Goal: Task Accomplishment & Management: Use online tool/utility

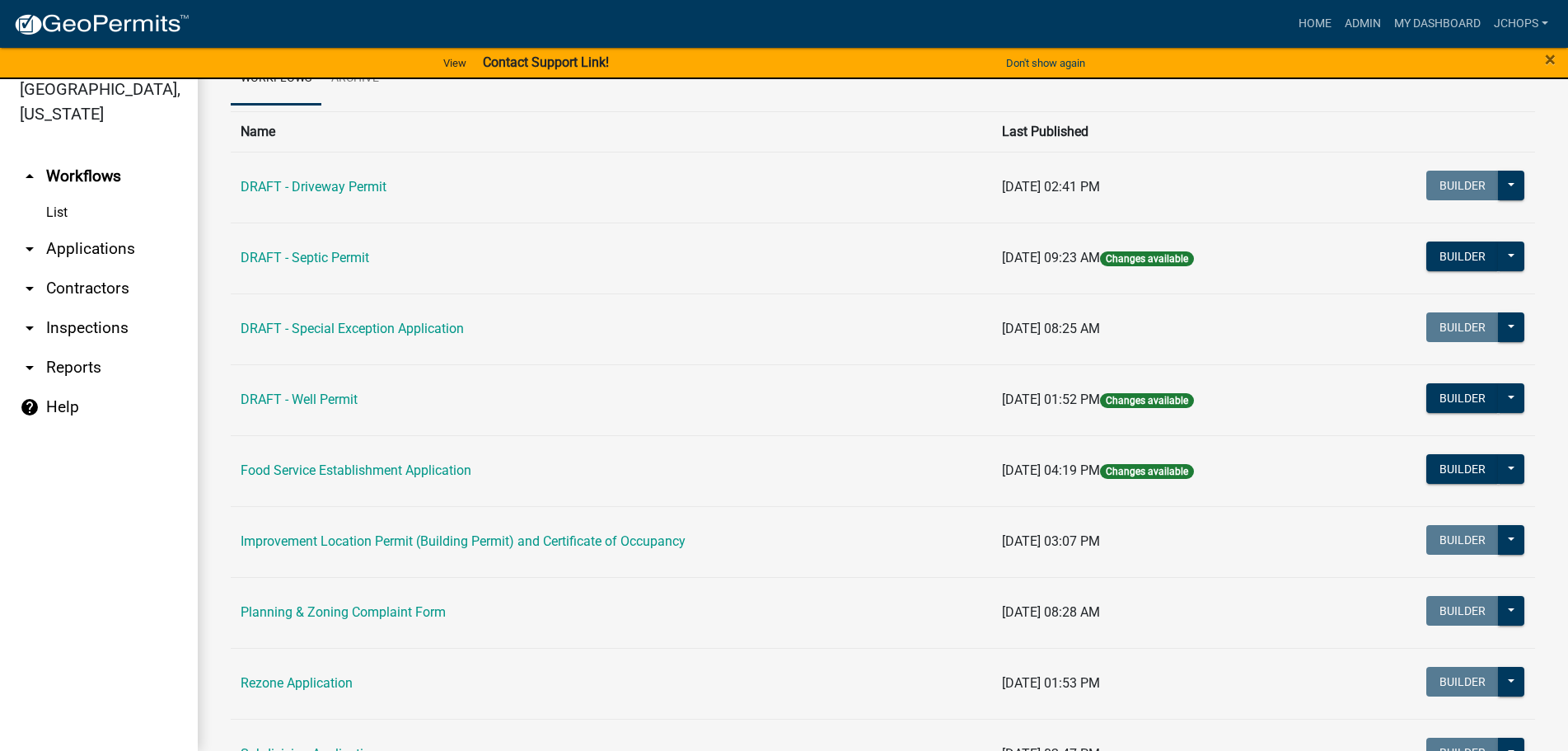
scroll to position [65, 0]
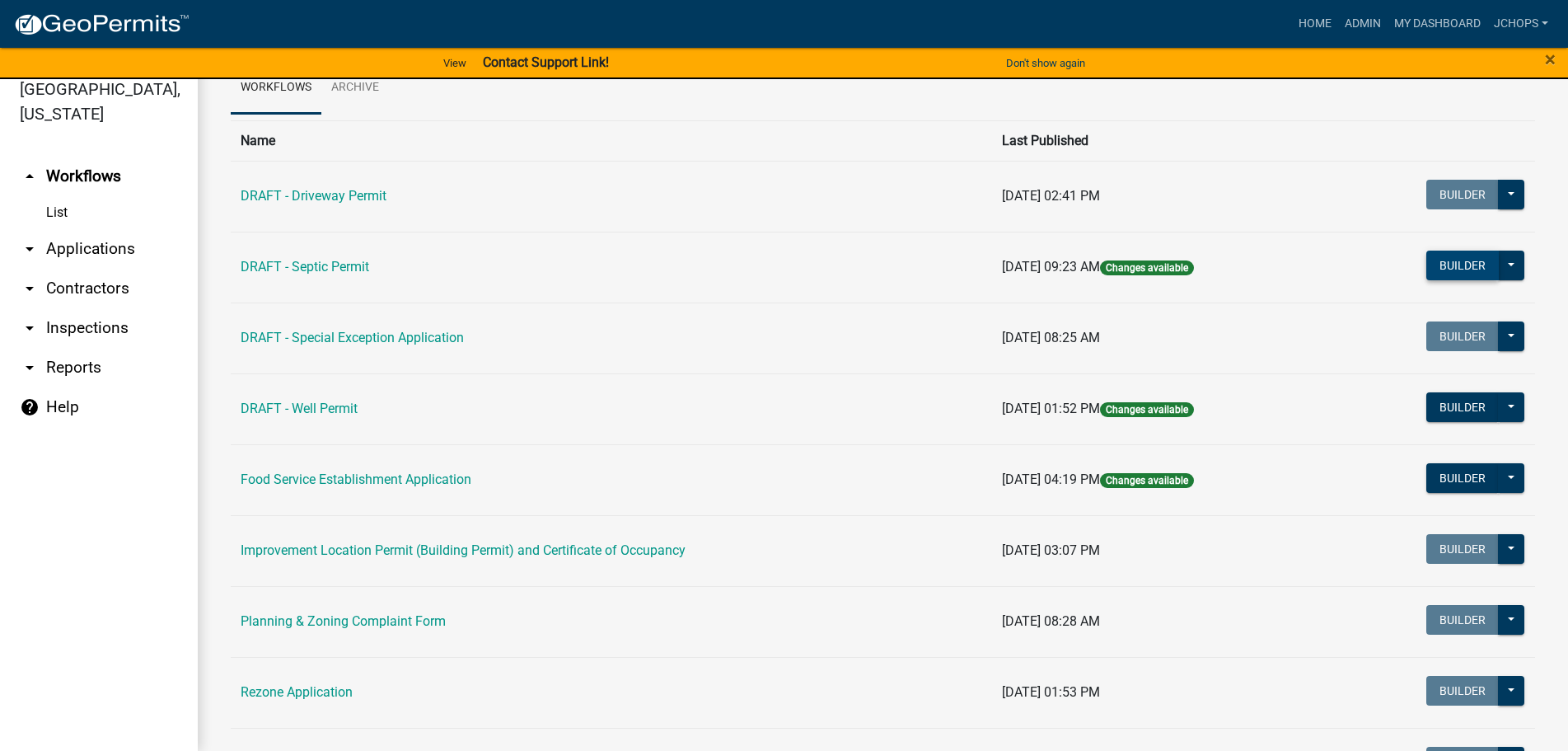
click at [1461, 264] on button "Builder" at bounding box center [1463, 265] width 73 height 30
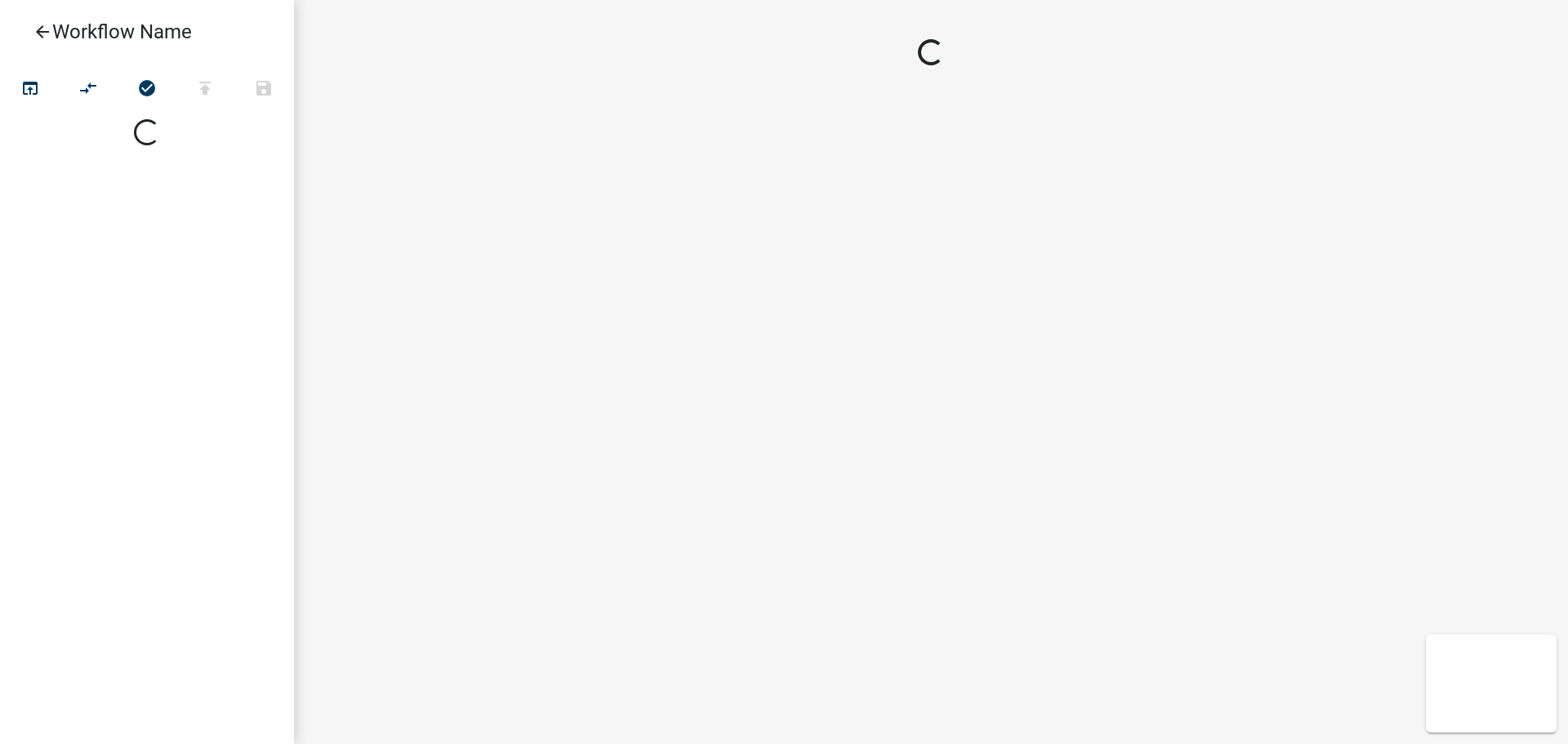
select select
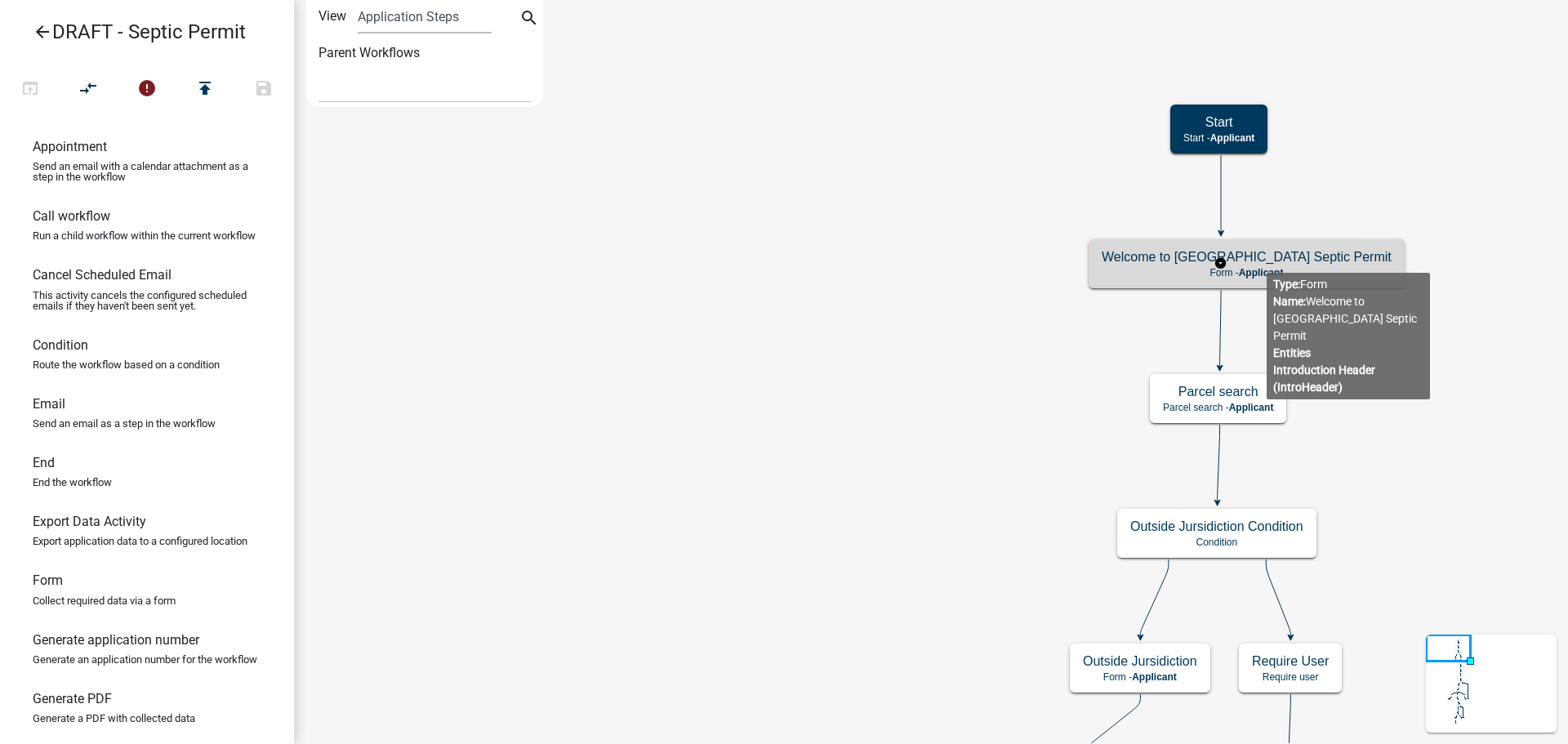
click at [1257, 262] on h5 "Welcome to [GEOGRAPHIC_DATA] Septic Permit" at bounding box center [1246, 256] width 290 height 16
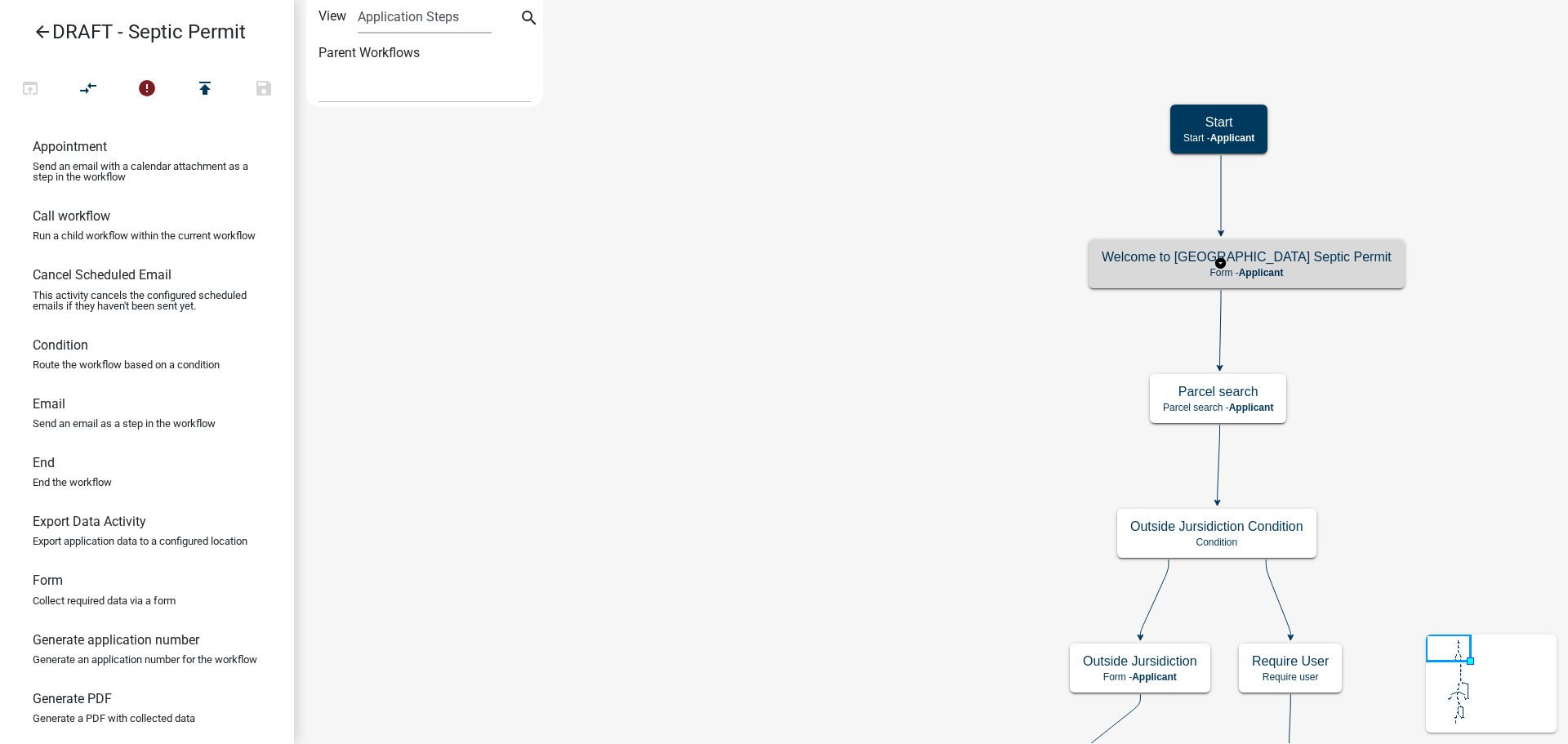
click at [1257, 262] on h5 "Welcome to [GEOGRAPHIC_DATA] Septic Permit" at bounding box center [1246, 256] width 290 height 16
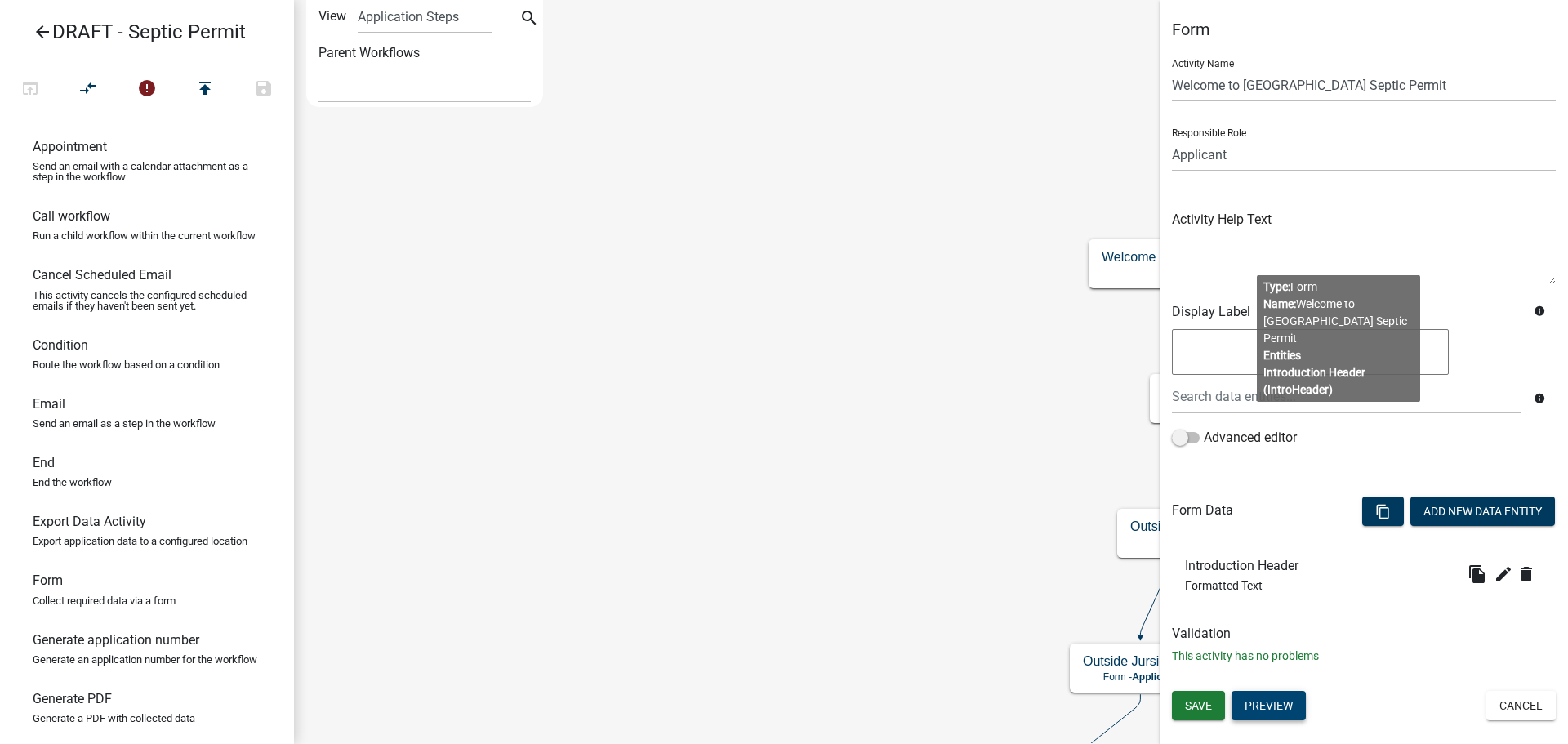
click at [1284, 702] on button "Preview" at bounding box center [1269, 705] width 74 height 30
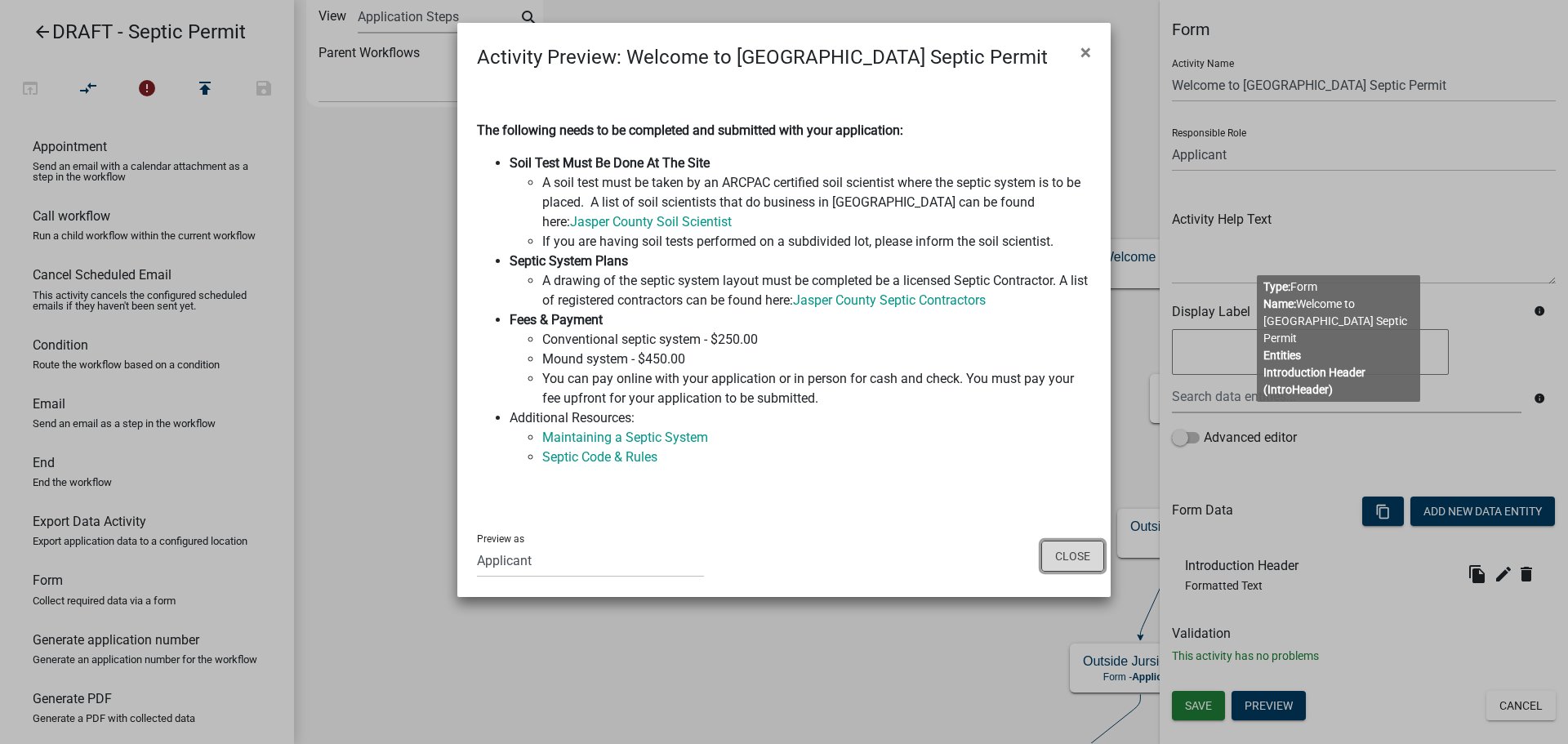
click at [1049, 576] on div "Preview as Applicant Building Inspector Planning and Development Department Adm…" at bounding box center [784, 555] width 654 height 82
click at [1051, 576] on div "Preview as Applicant Building Inspector Planning and Development Department Adm…" at bounding box center [784, 555] width 654 height 82
click at [1063, 554] on button "Close" at bounding box center [1073, 556] width 63 height 31
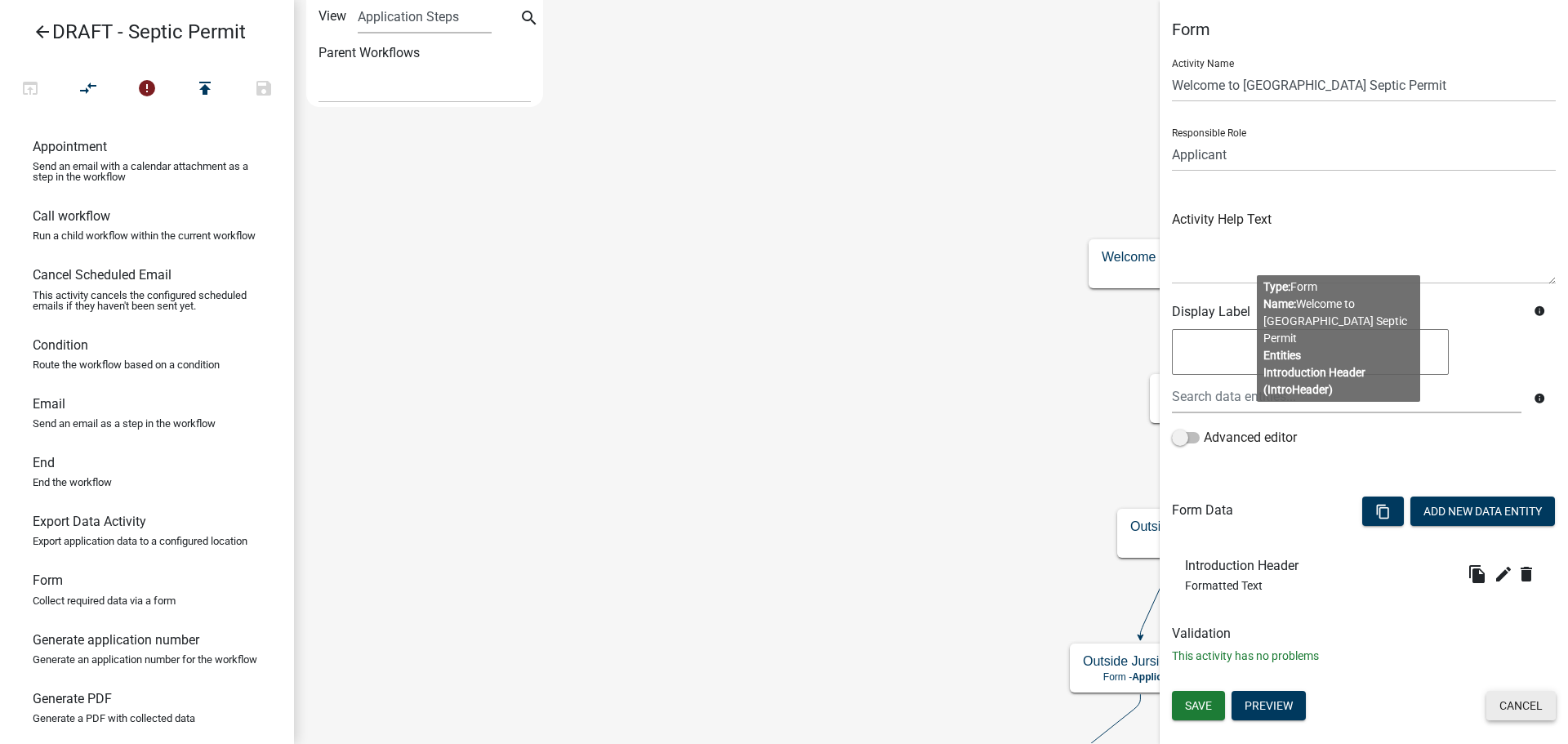
click at [1508, 699] on button "Cancel" at bounding box center [1521, 705] width 70 height 30
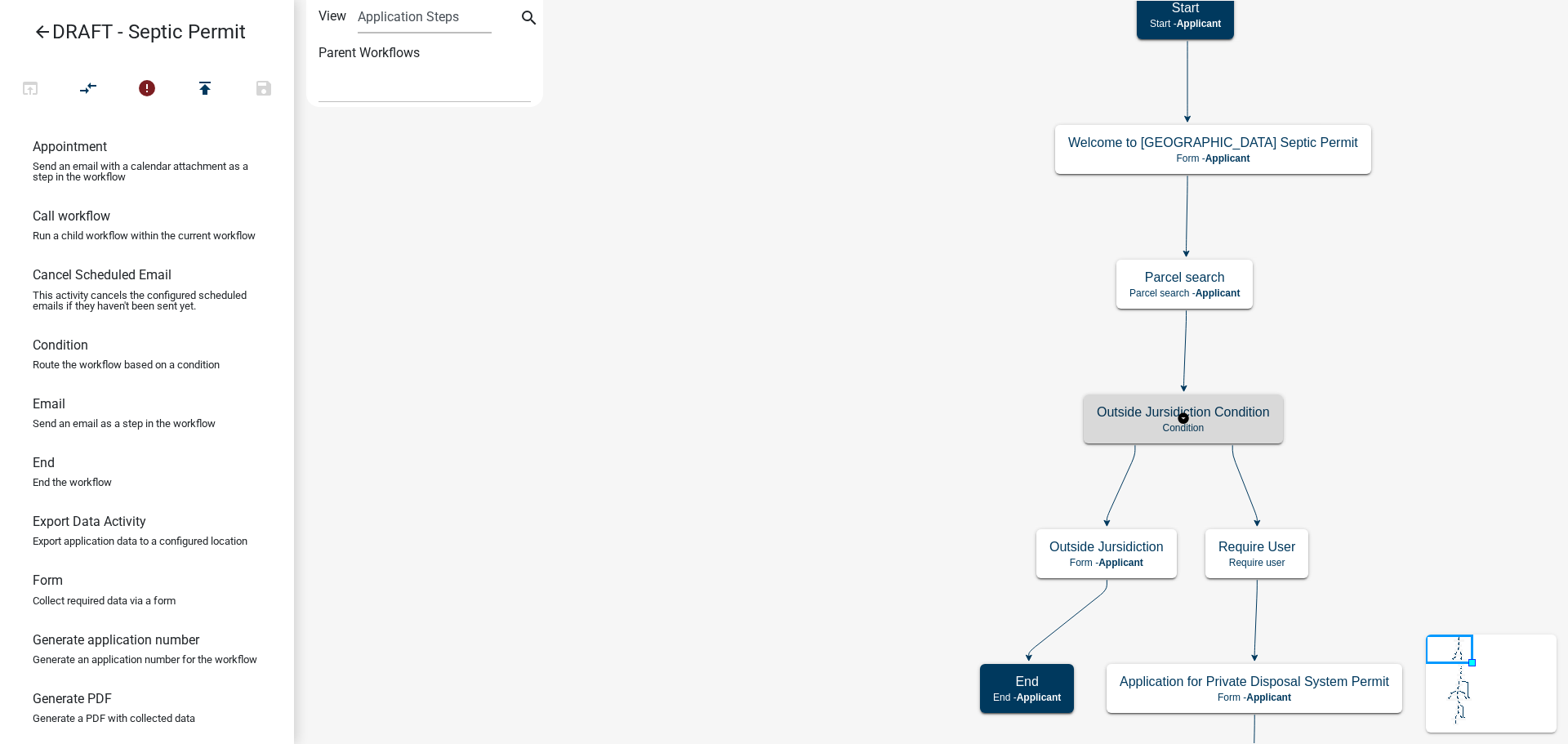
click at [1212, 420] on div "Outside Jursidiction Condition Condition" at bounding box center [1184, 419] width 200 height 49
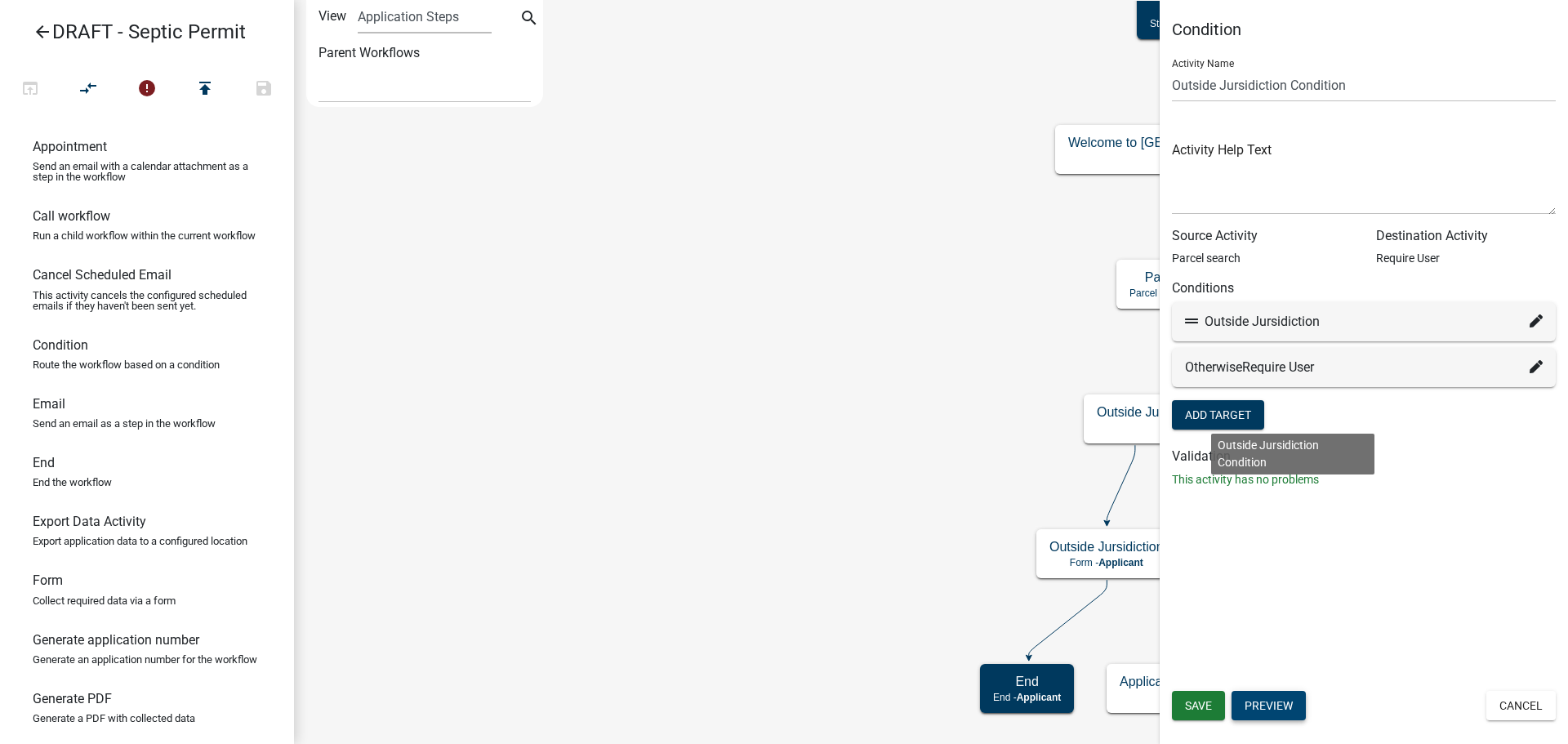
click at [1262, 718] on button "Preview" at bounding box center [1269, 705] width 74 height 30
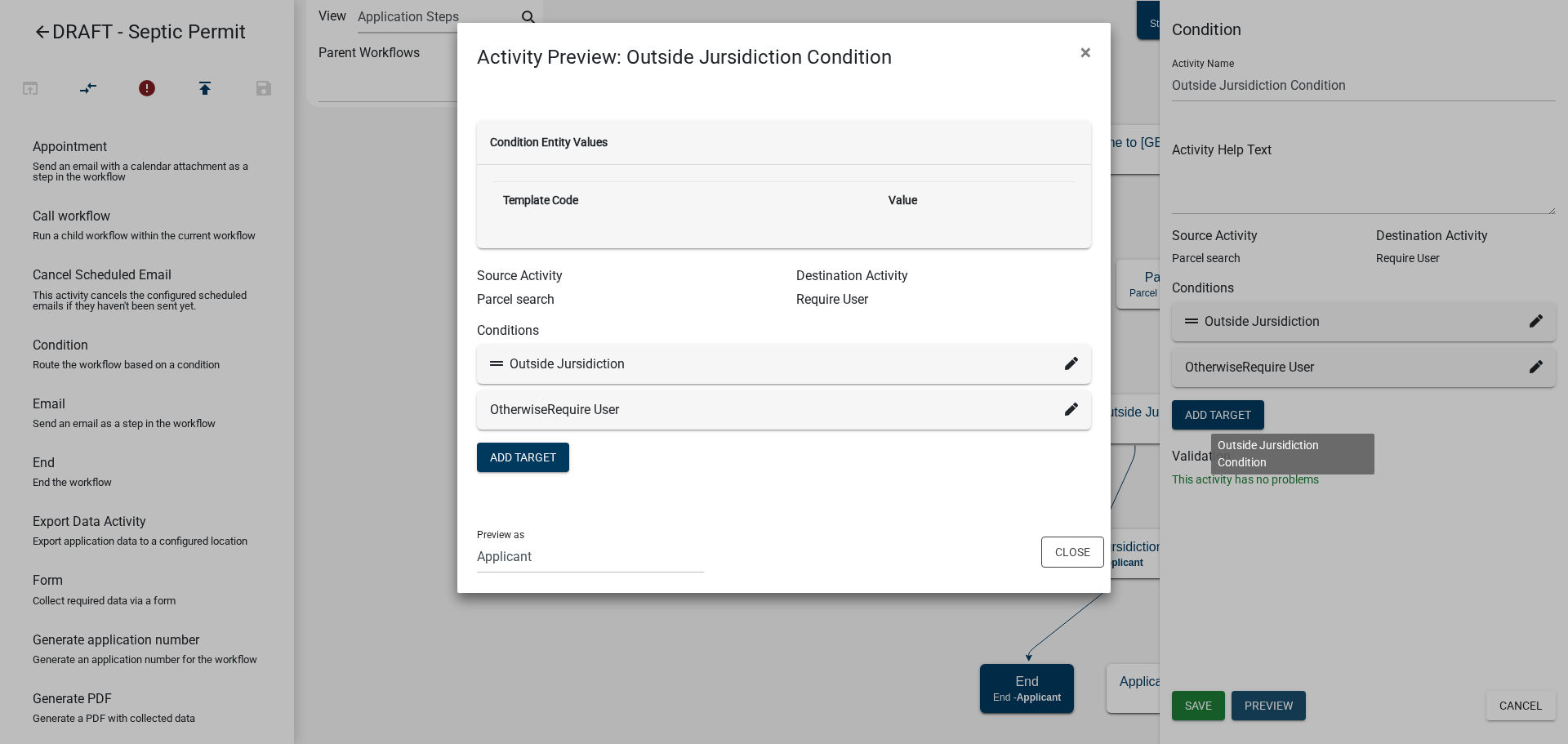
click at [1259, 702] on ngb-modal-window "Activity Preview : Outside Jursidiction Condition × Condition Entity Values Tem…" at bounding box center [784, 372] width 1568 height 744
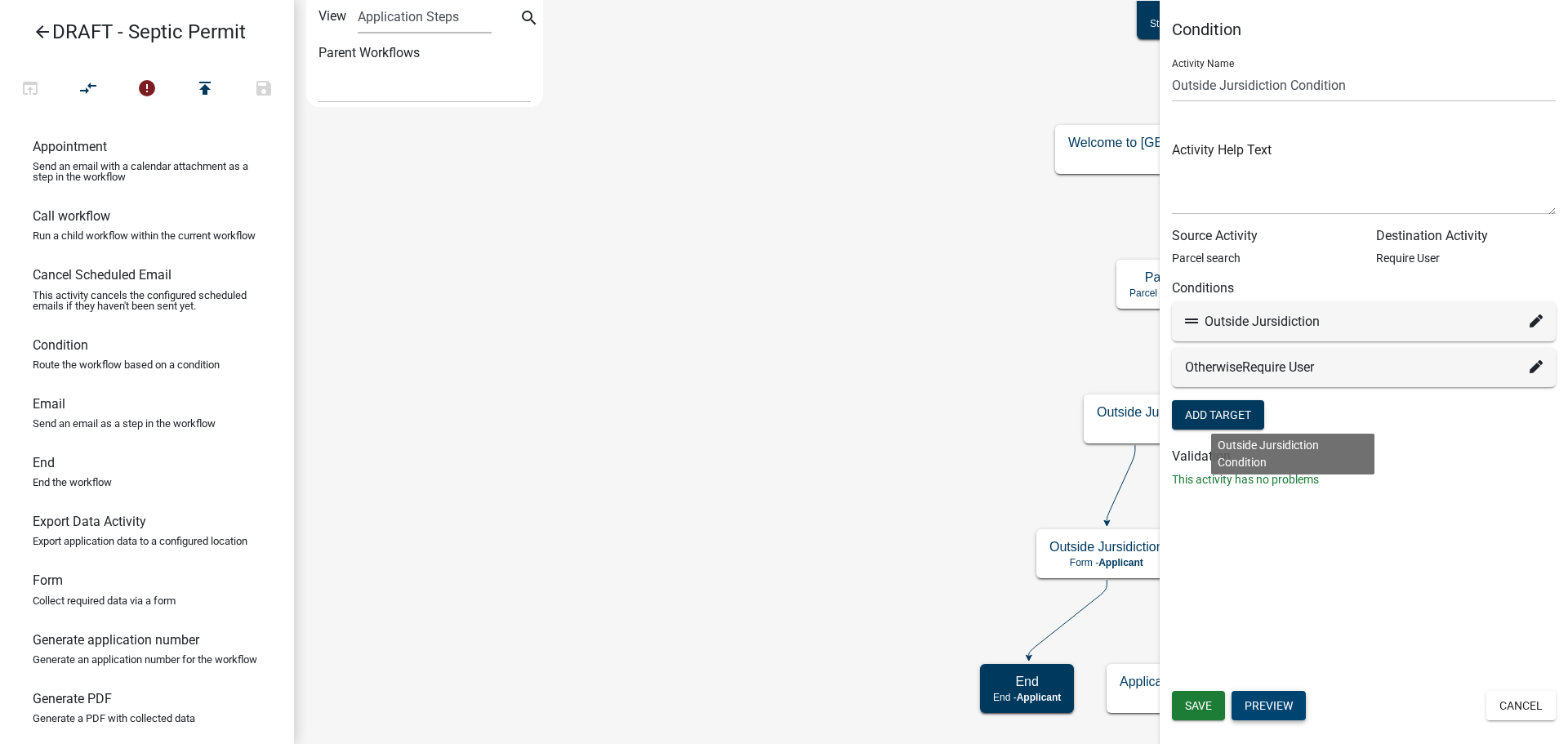
click at [1259, 699] on button "Preview" at bounding box center [1269, 705] width 74 height 30
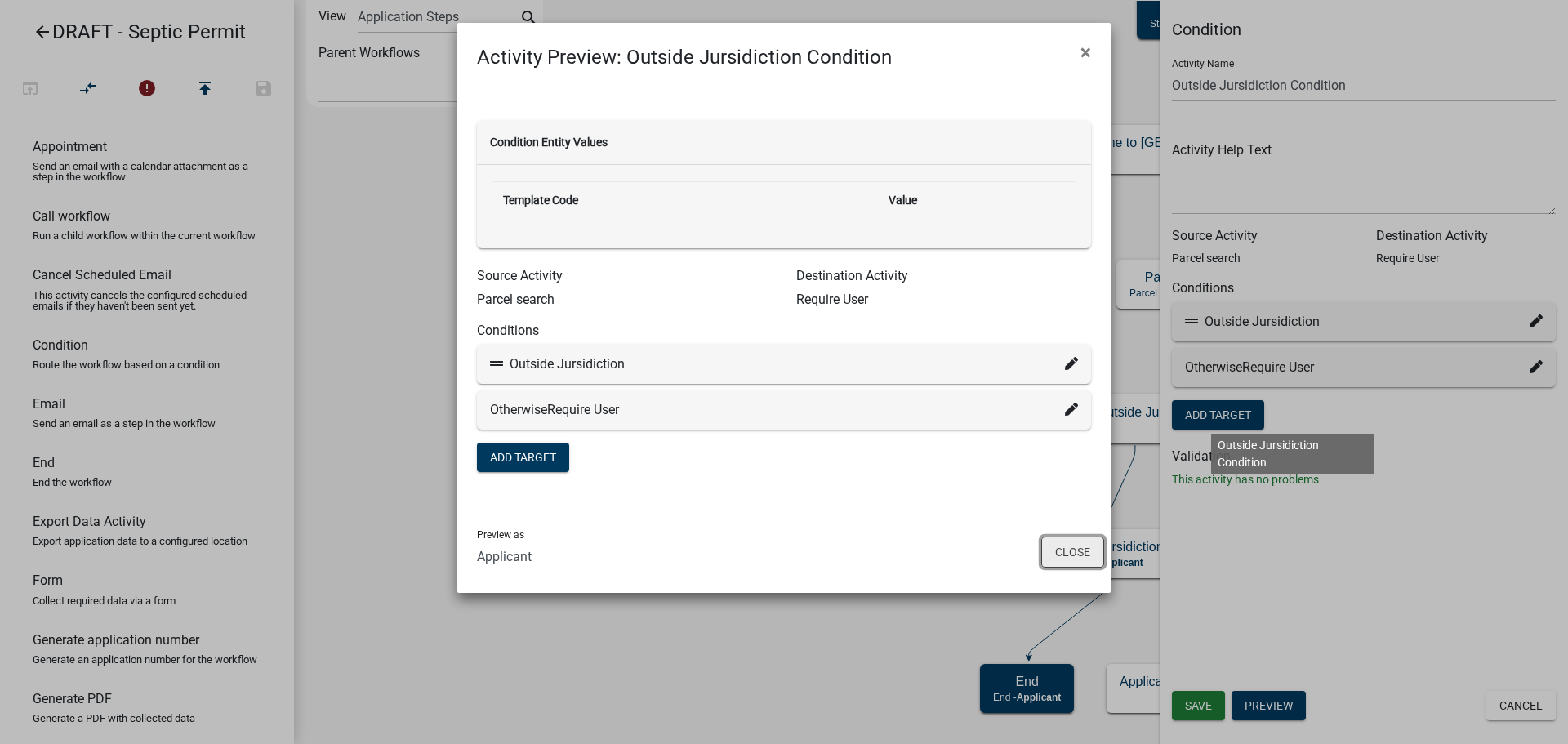
click at [1062, 551] on button "Close" at bounding box center [1073, 552] width 63 height 31
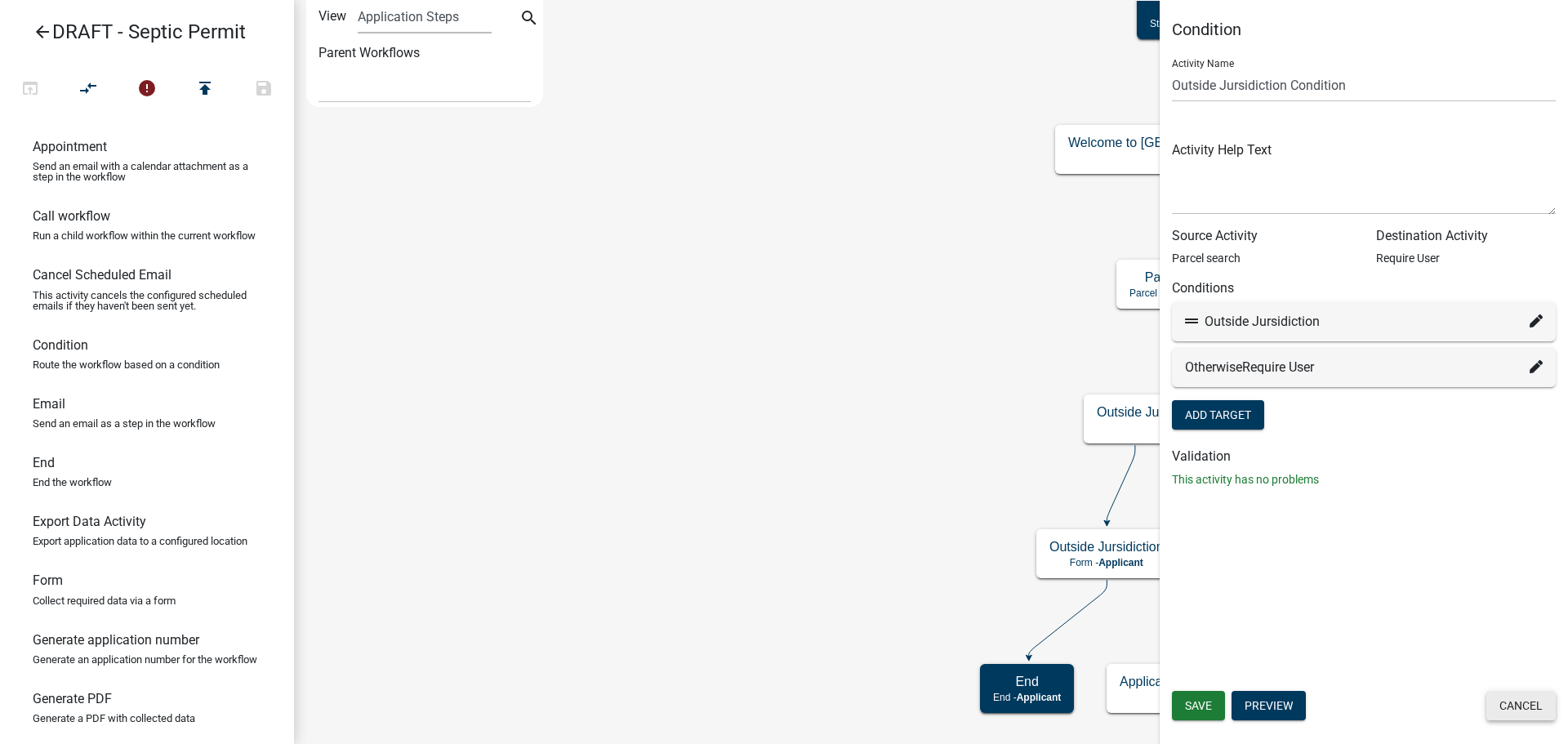
click at [1540, 710] on button "Cancel" at bounding box center [1521, 705] width 70 height 30
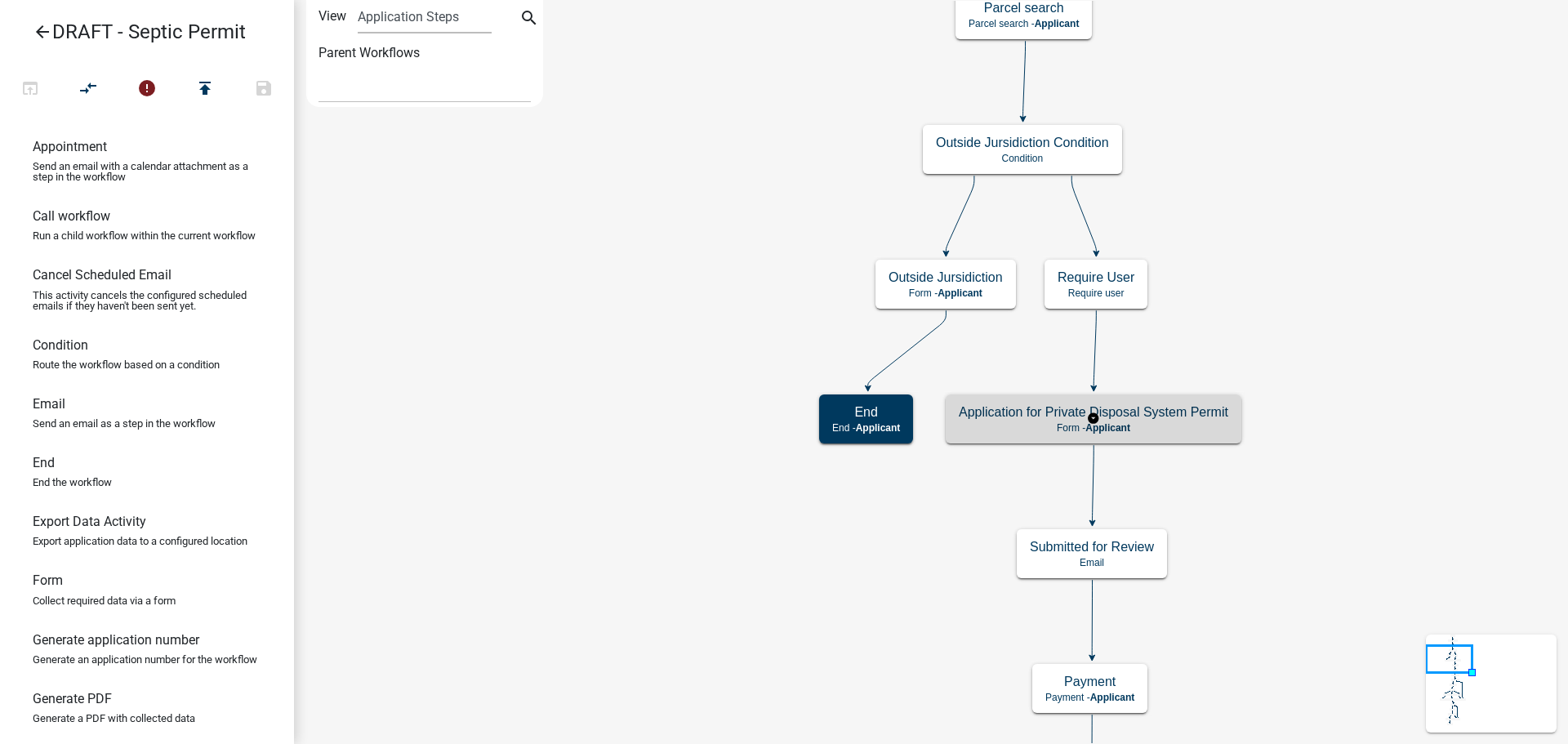
click at [1054, 417] on h5 "Application for Private Disposal System Permit" at bounding box center [1093, 411] width 269 height 16
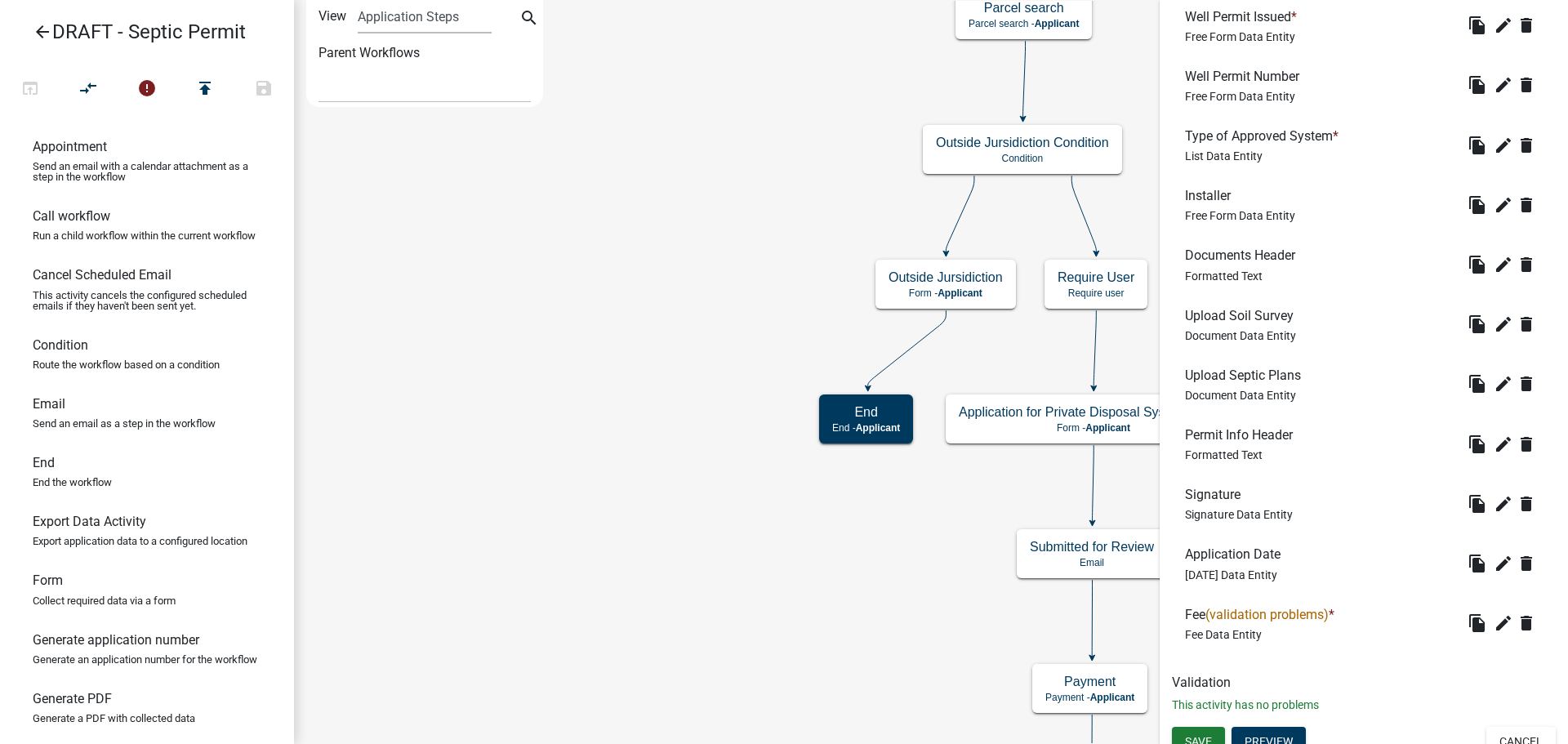
scroll to position [1189, 0]
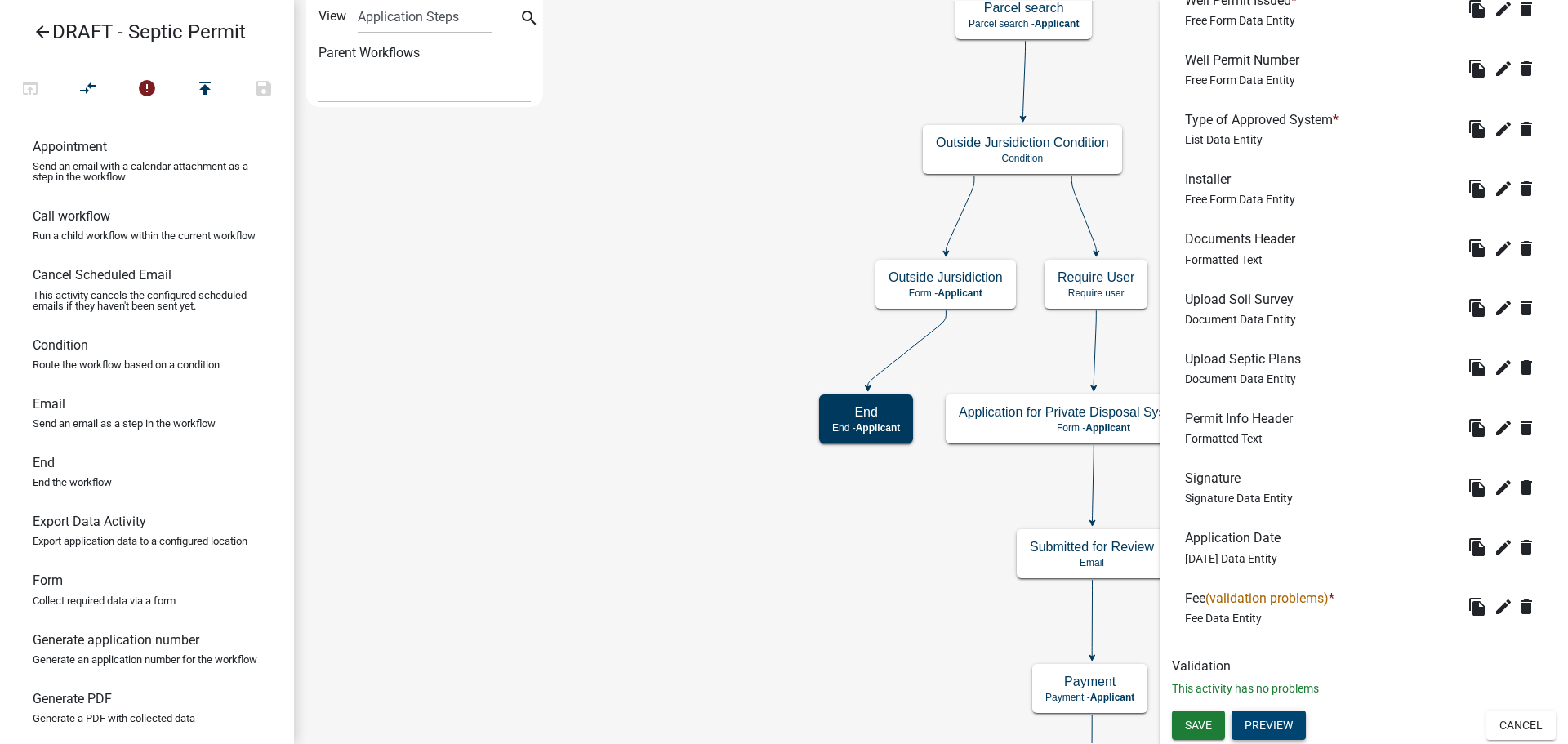
click at [1281, 715] on button "Preview" at bounding box center [1269, 725] width 74 height 30
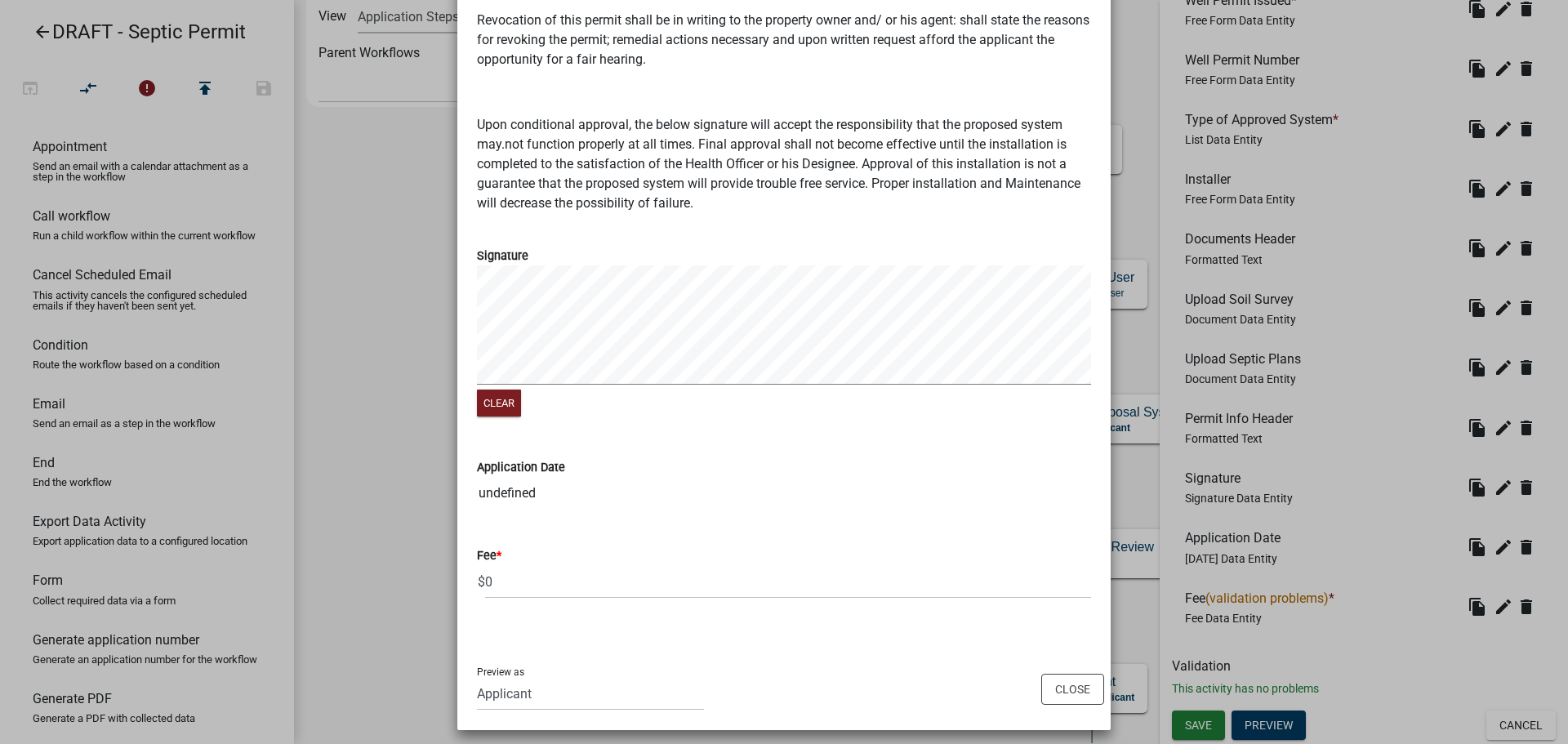
scroll to position [2157, 0]
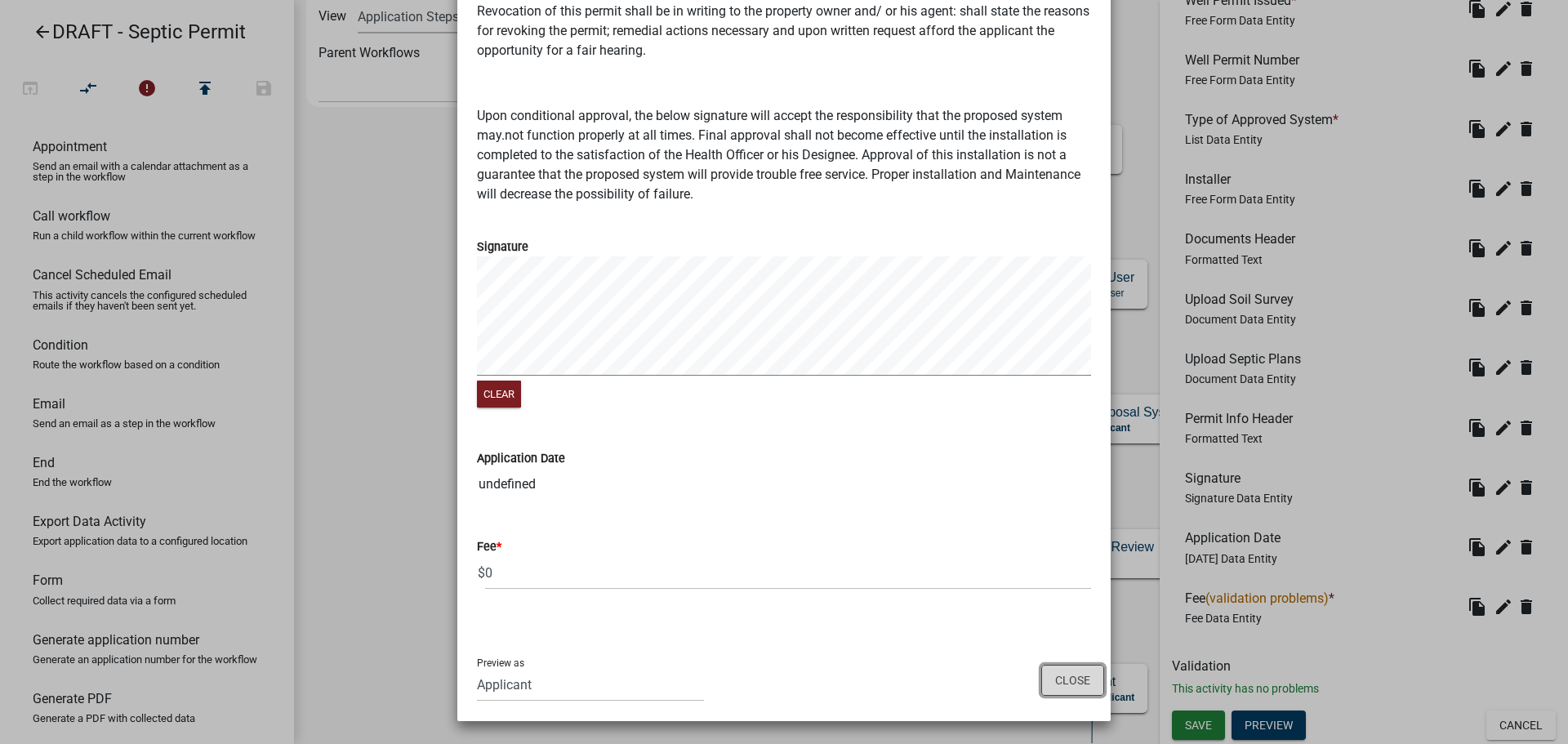
click at [1072, 680] on button "Close" at bounding box center [1073, 680] width 63 height 31
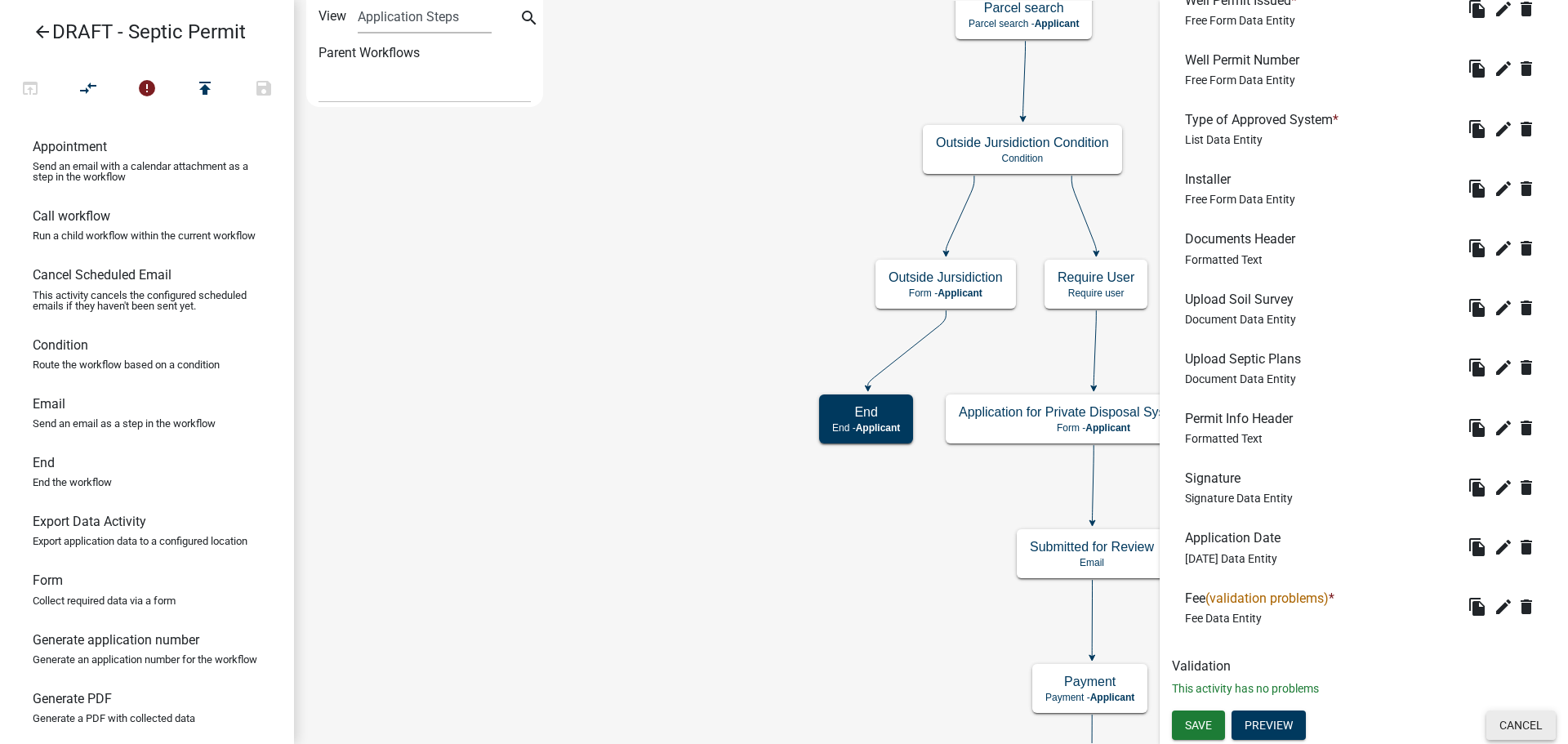
click at [1520, 731] on button "Cancel" at bounding box center [1521, 725] width 70 height 30
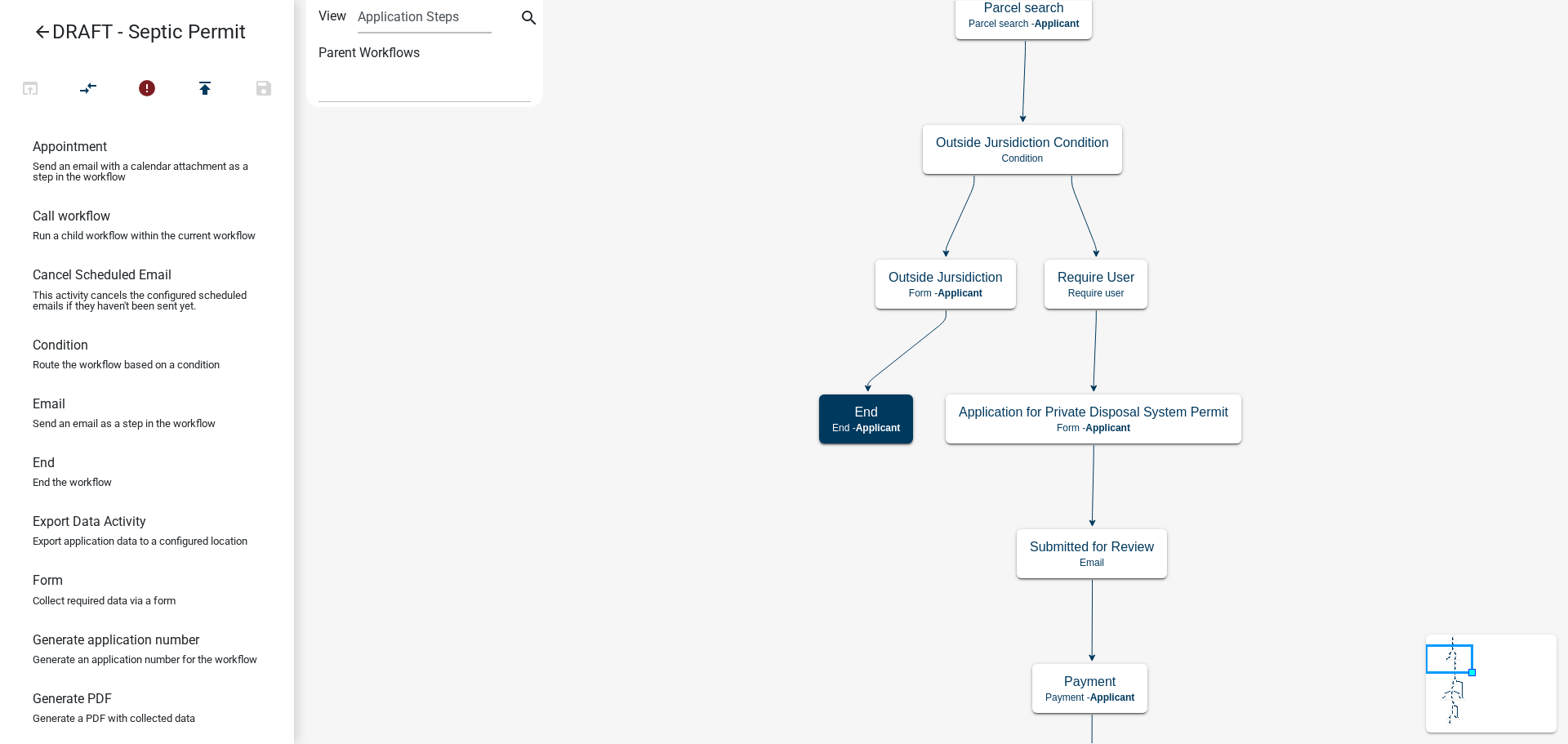
scroll to position [0, 0]
click at [38, 28] on icon "arrow_back" at bounding box center [43, 34] width 20 height 23
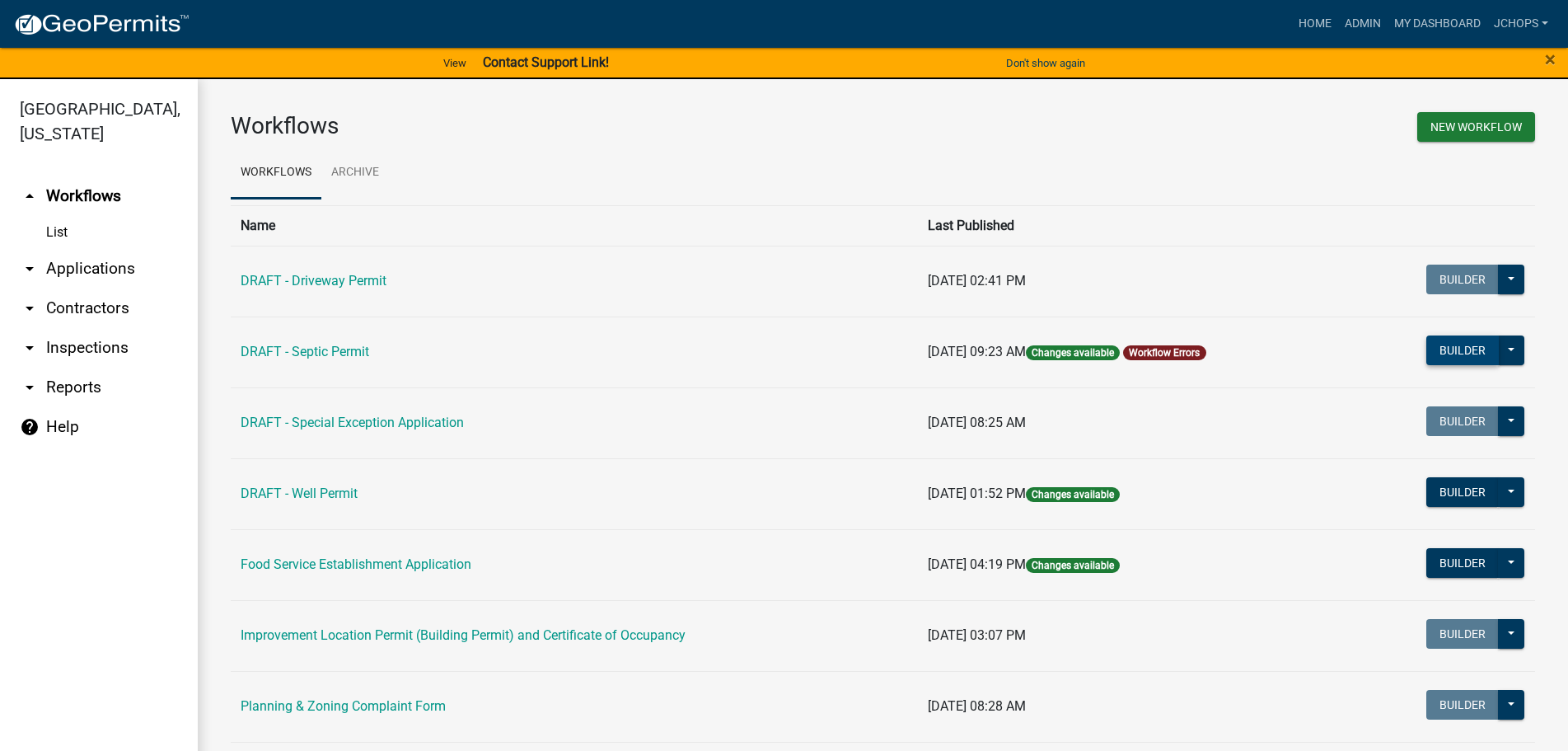
click at [1452, 349] on button "Builder" at bounding box center [1463, 351] width 73 height 30
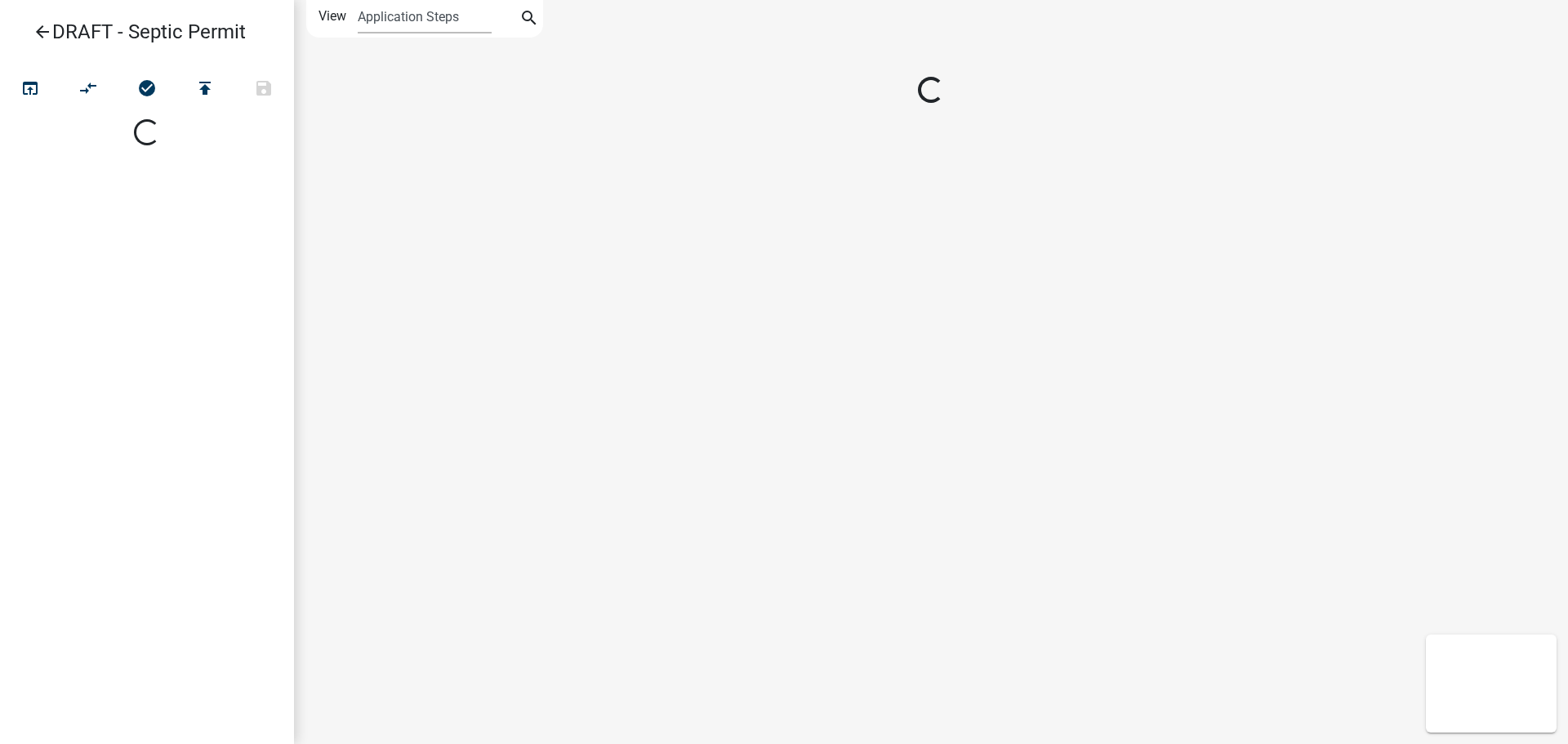
select select
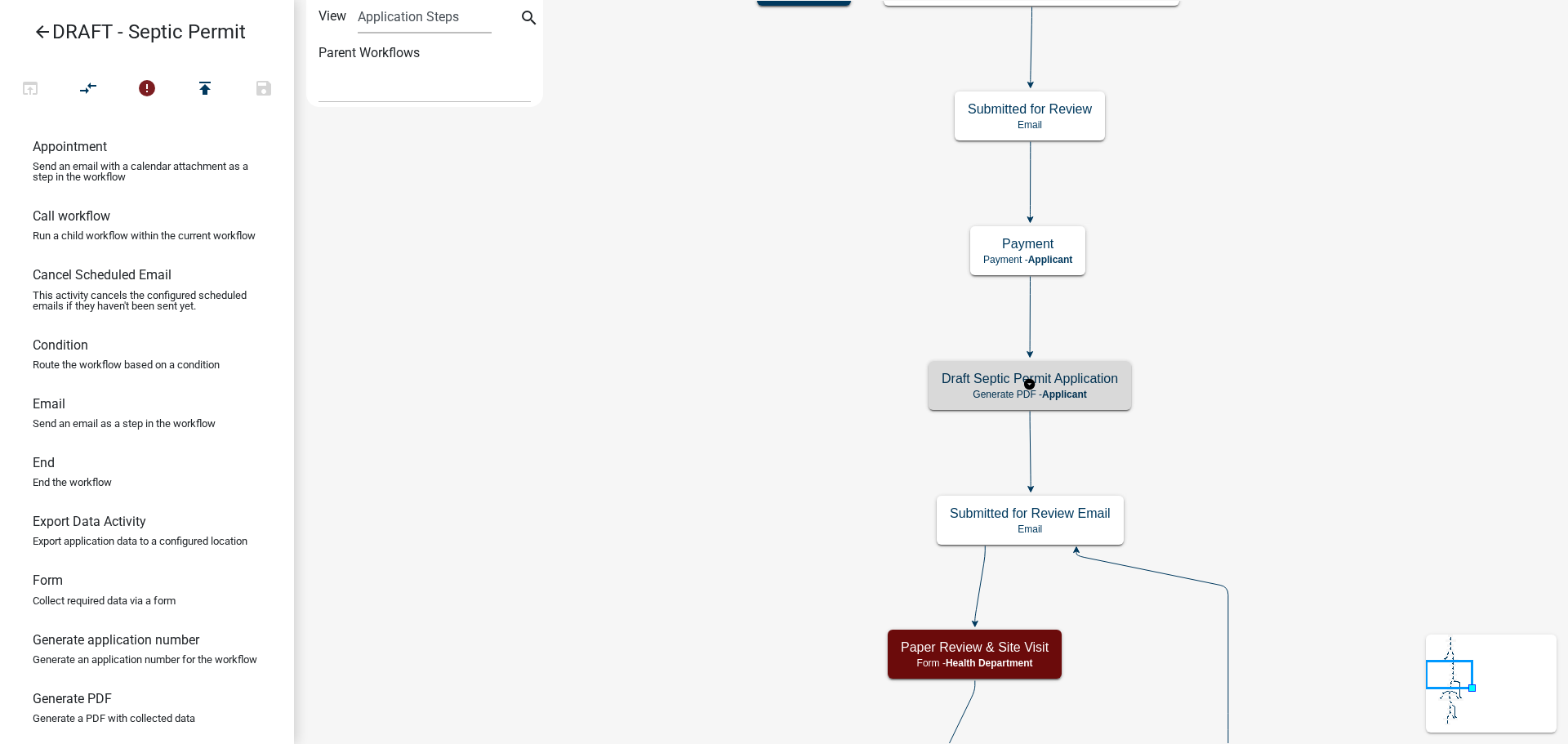
click at [1072, 381] on h5 "Draft Septic Permit Application" at bounding box center [1030, 378] width 177 height 16
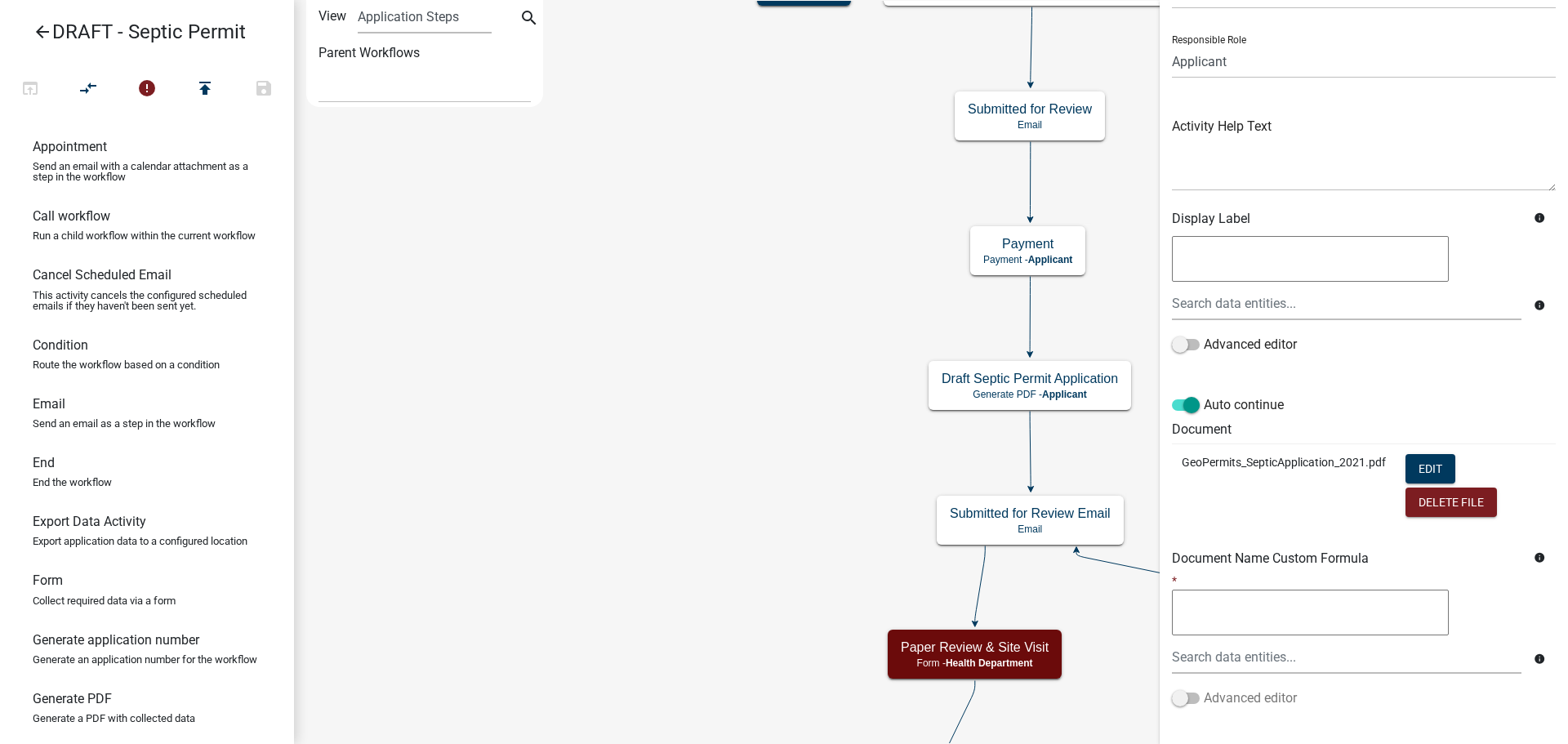
scroll to position [184, 0]
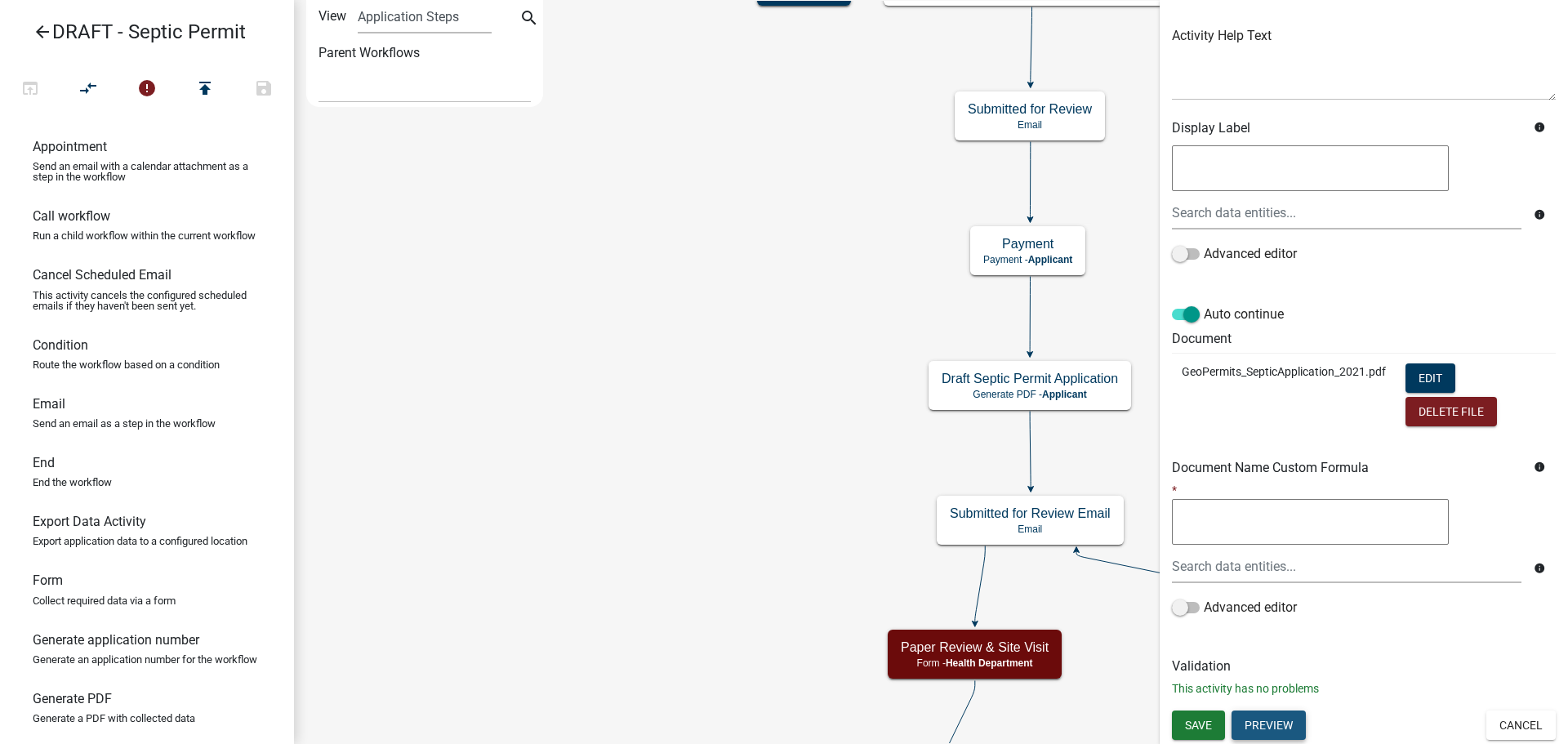
click at [1267, 731] on button "Preview" at bounding box center [1269, 725] width 74 height 30
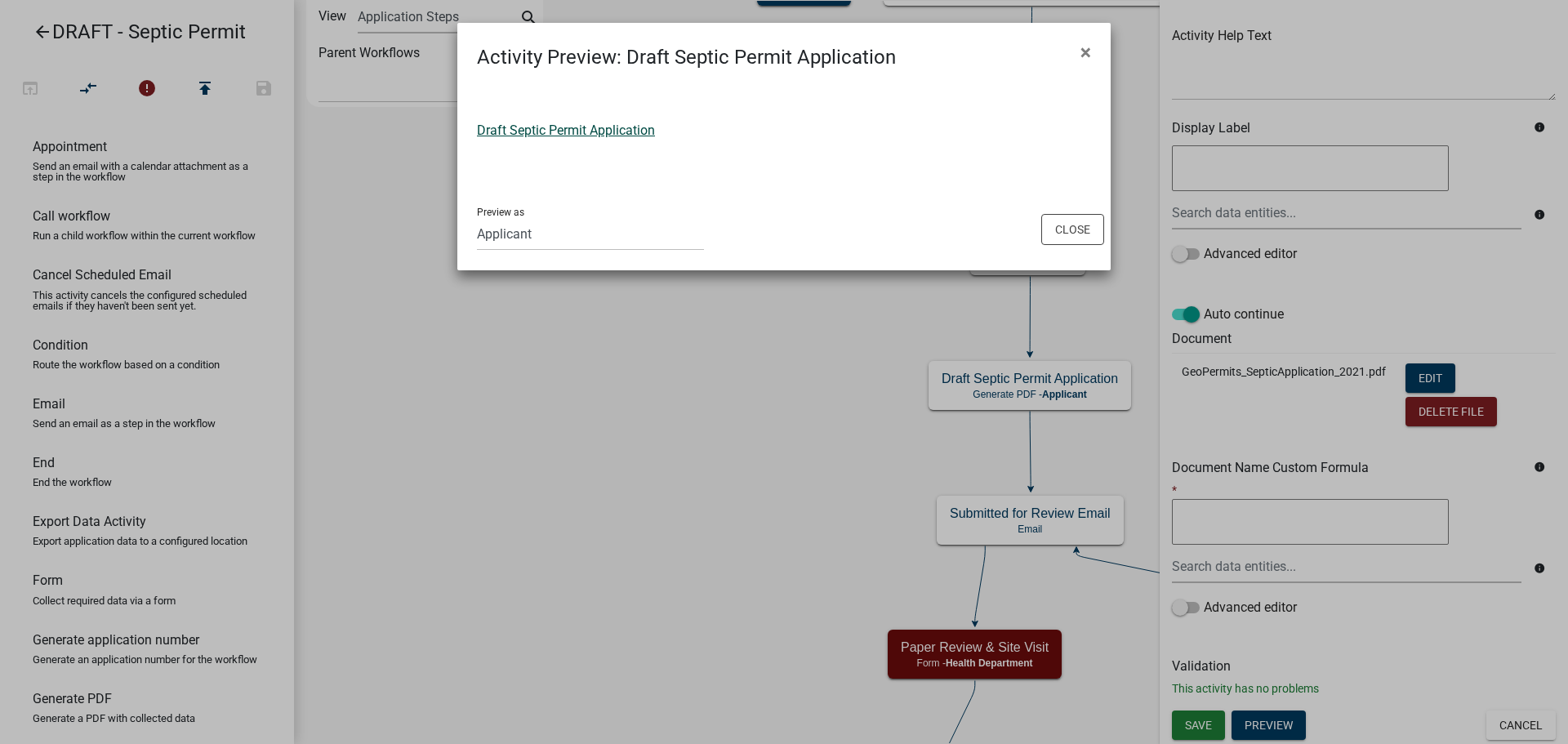
click at [531, 127] on link "Draft Septic Permit Application" at bounding box center [566, 130] width 178 height 16
click at [1079, 226] on button "Close" at bounding box center [1073, 230] width 63 height 31
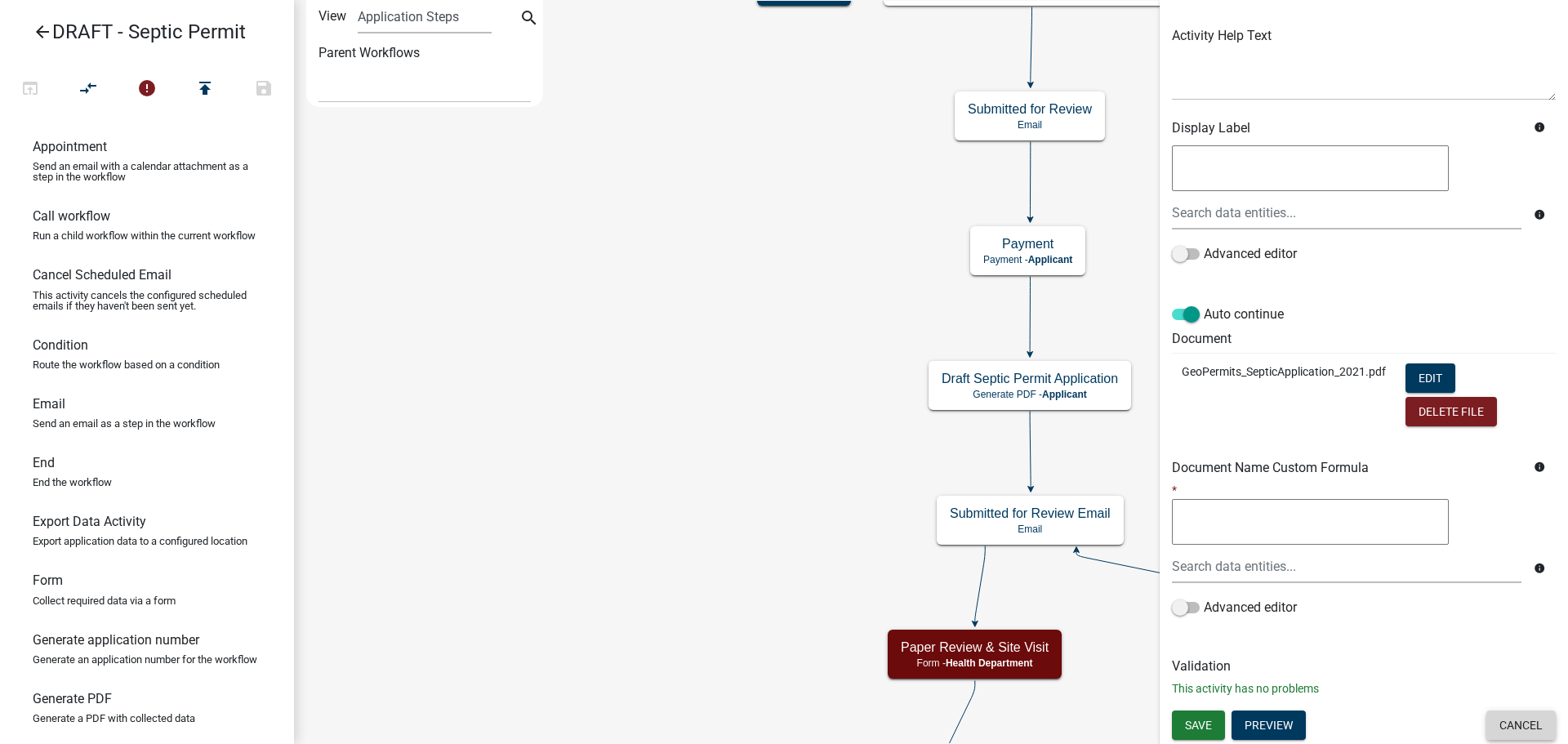
click at [1513, 731] on button "Cancel" at bounding box center [1521, 725] width 70 height 30
